Goal: Task Accomplishment & Management: Manage account settings

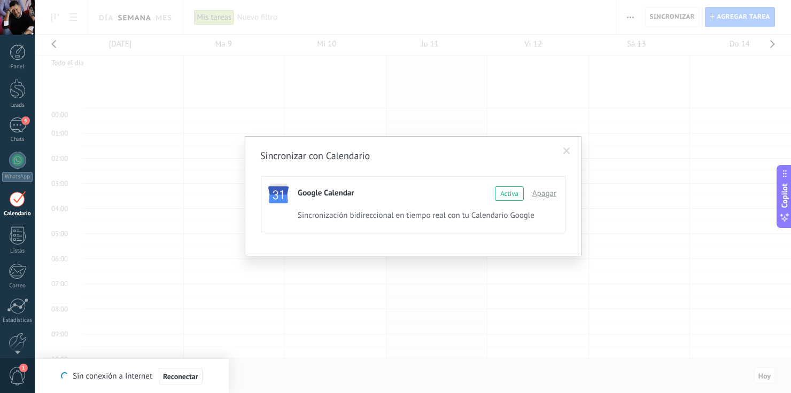
click at [561, 150] on span at bounding box center [567, 151] width 18 height 18
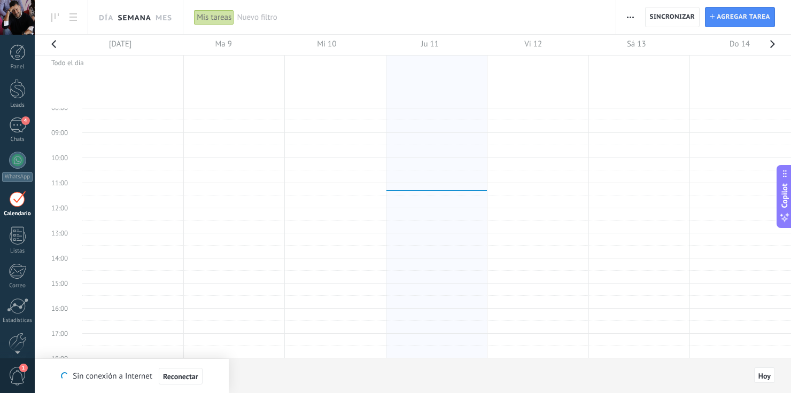
click at [20, 24] on div at bounding box center [17, 17] width 35 height 35
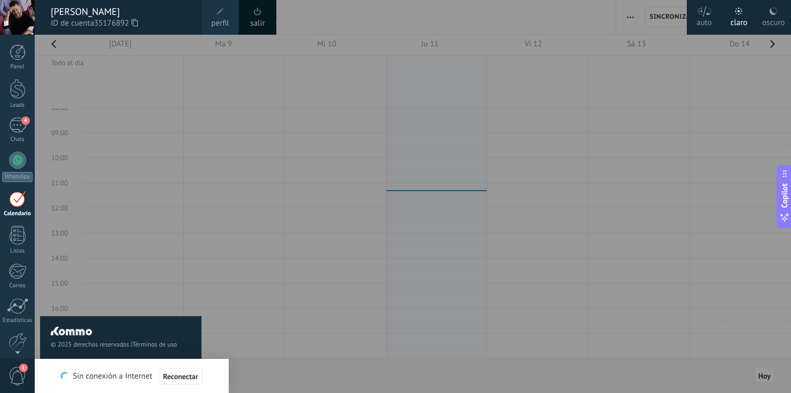
click at [216, 18] on span "perfil" at bounding box center [220, 24] width 18 height 12
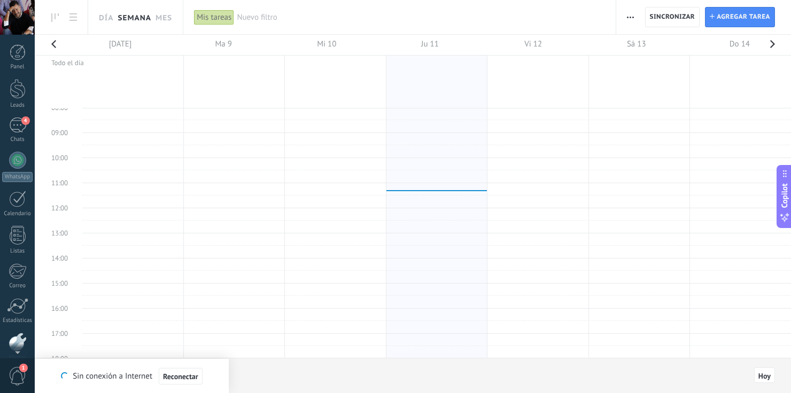
scroll to position [51, 0]
